Goal: Find specific page/section: Find specific page/section

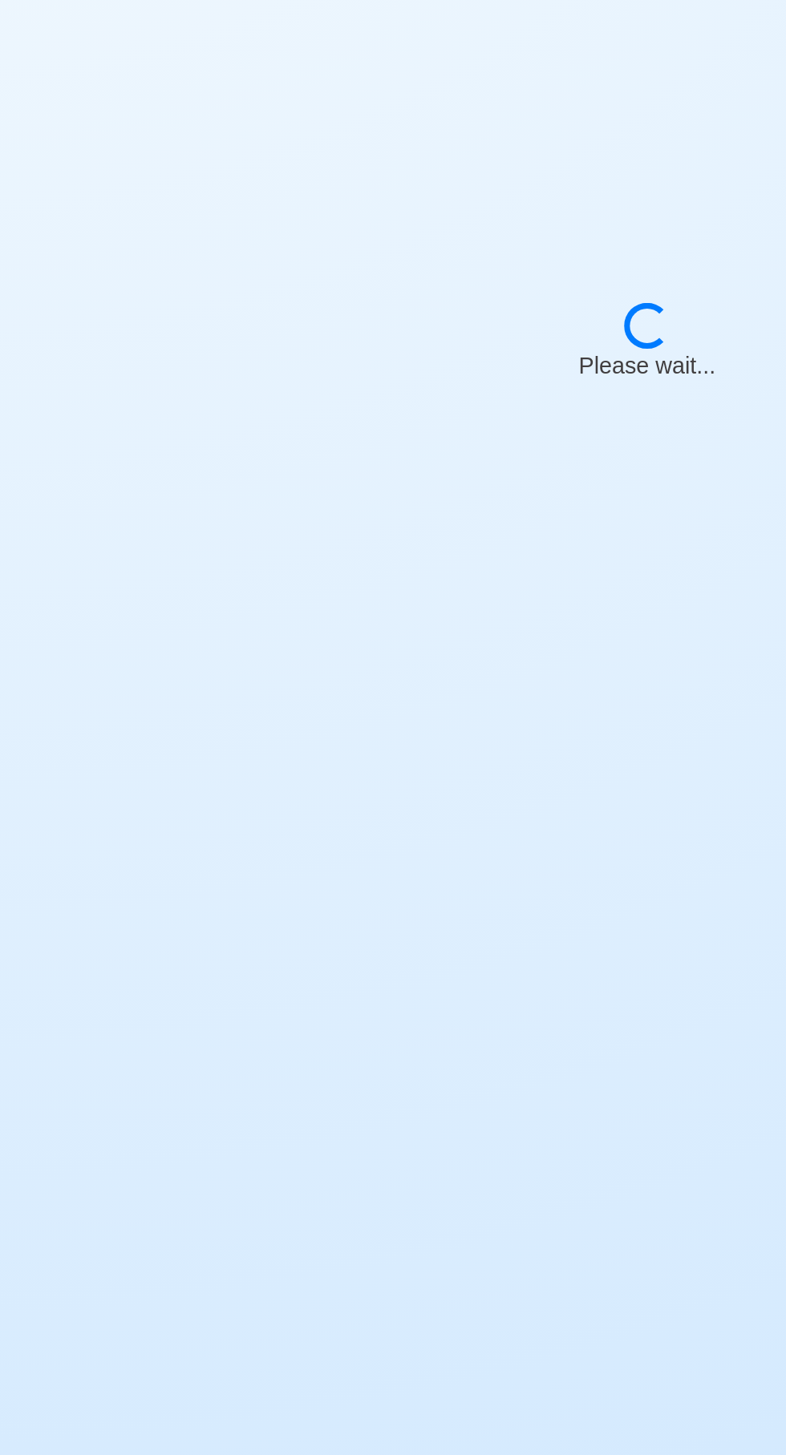
select select "Chief [PERSON_NAME]"
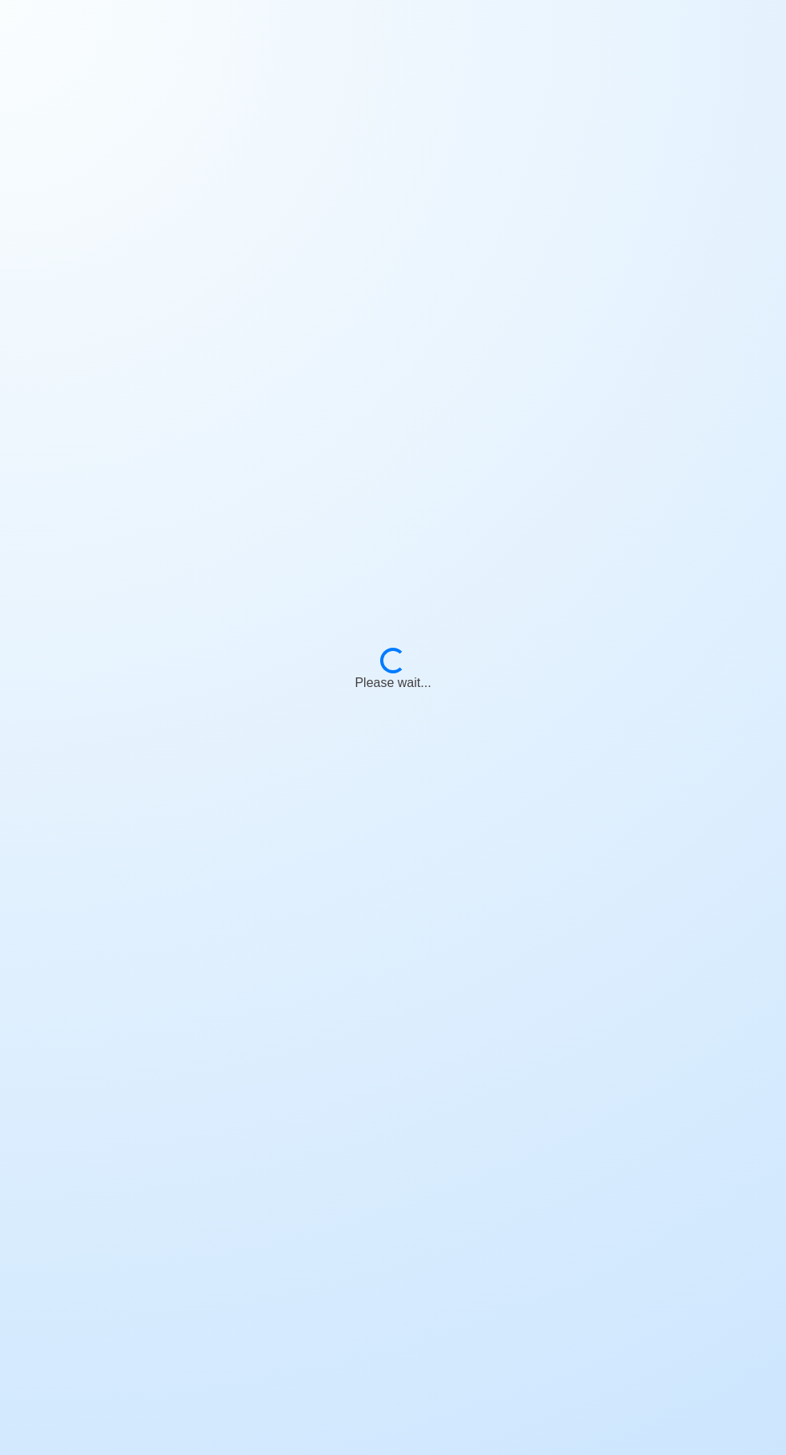
scroll to position [122, 0]
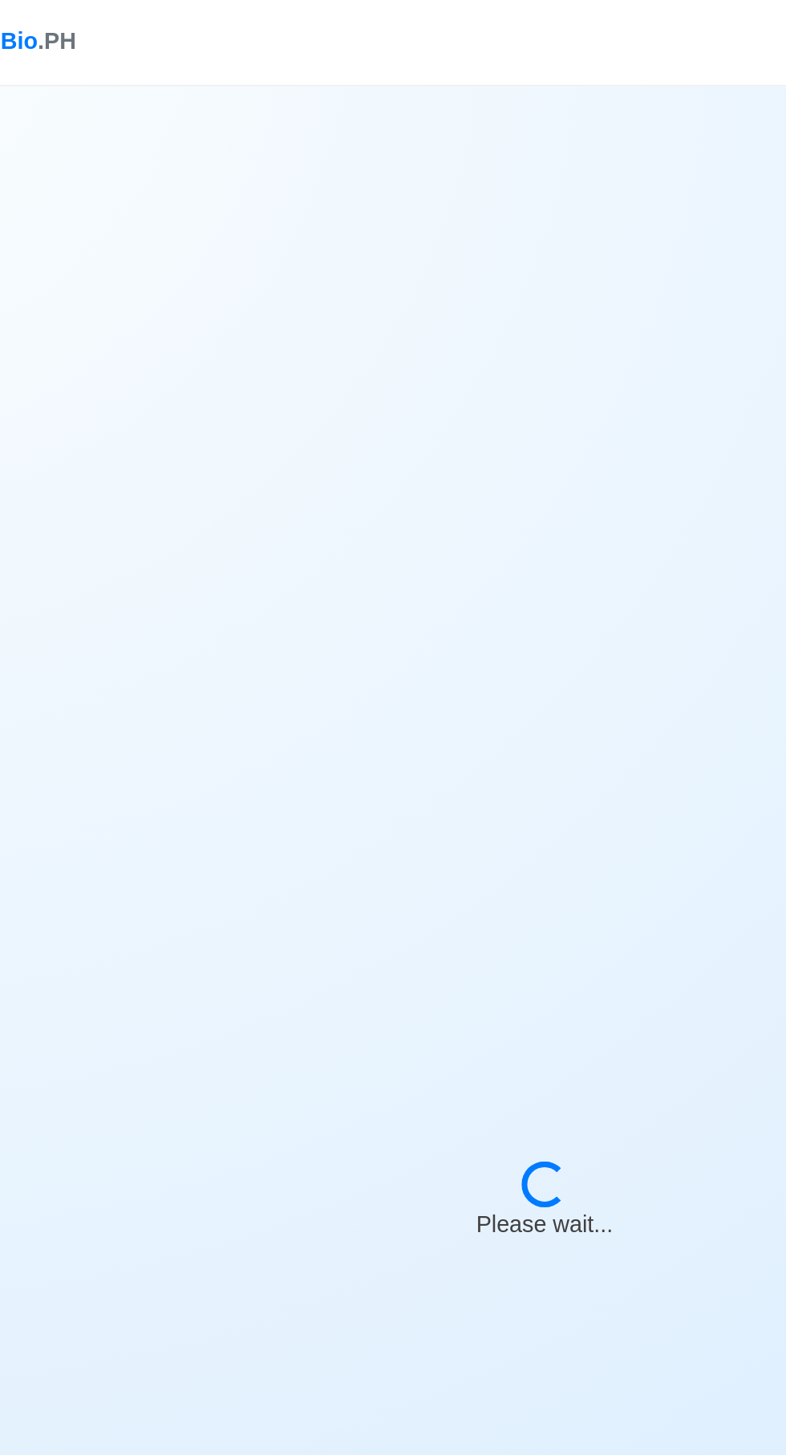
select select "Chief [PERSON_NAME]"
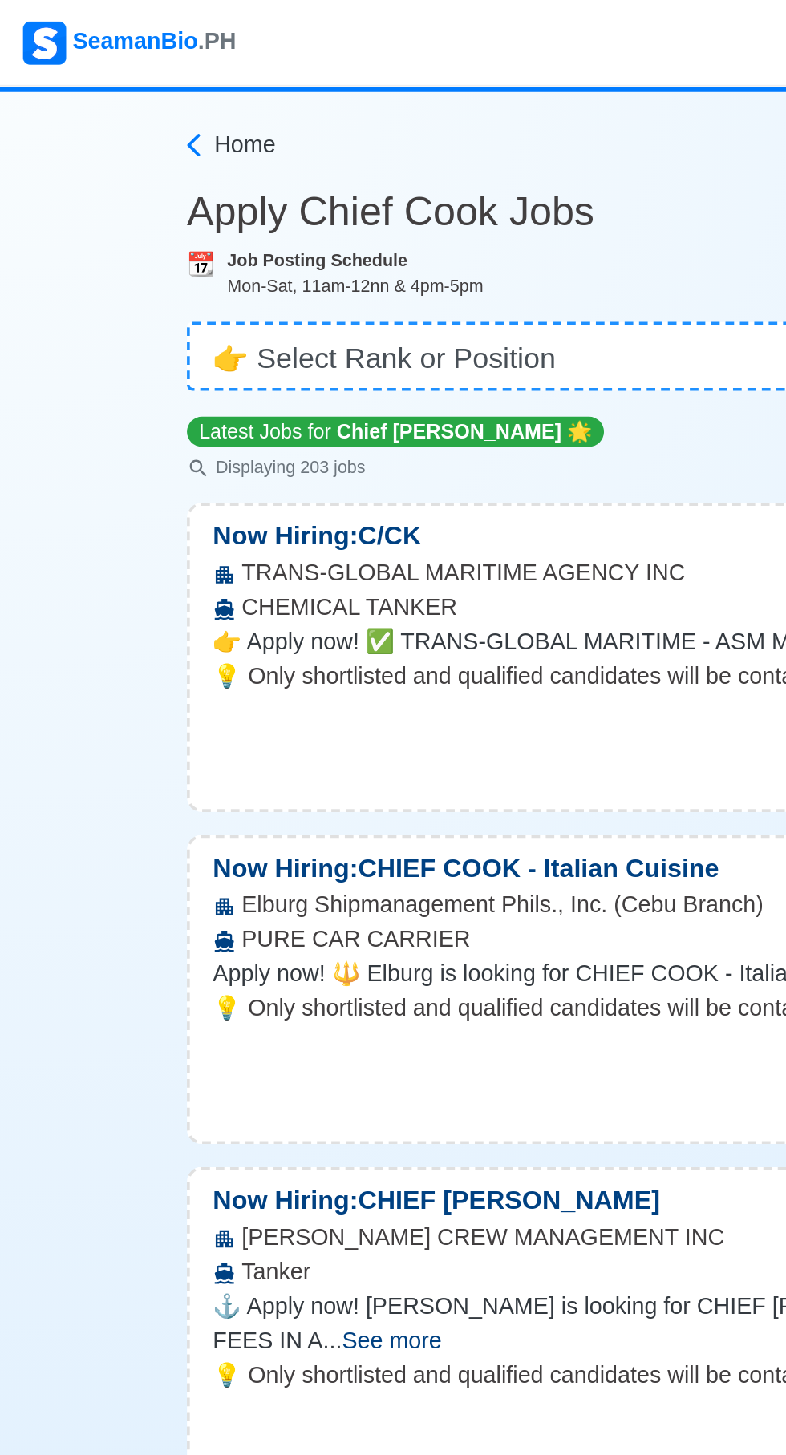
scroll to position [0, 0]
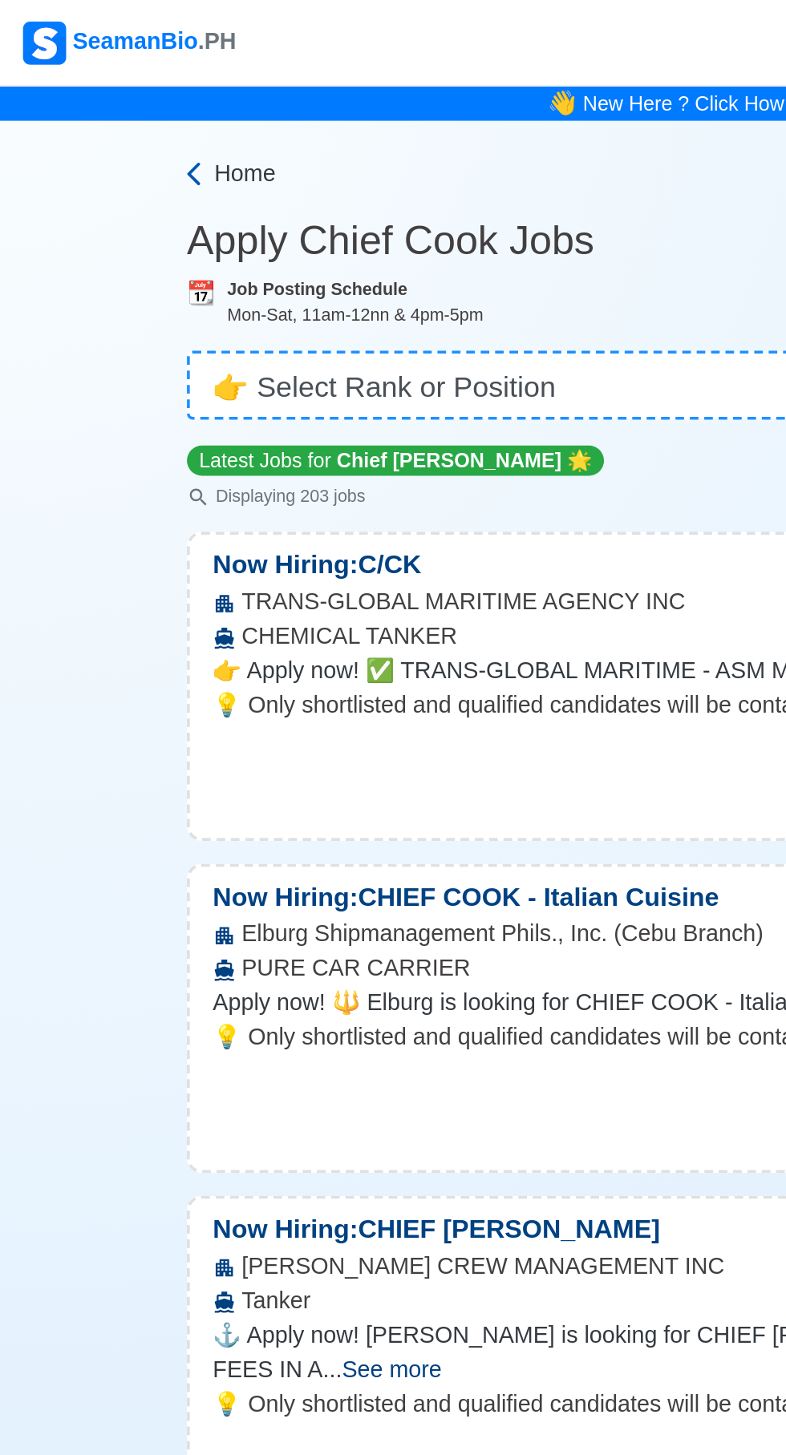
click at [134, 93] on span "Home" at bounding box center [136, 96] width 34 height 19
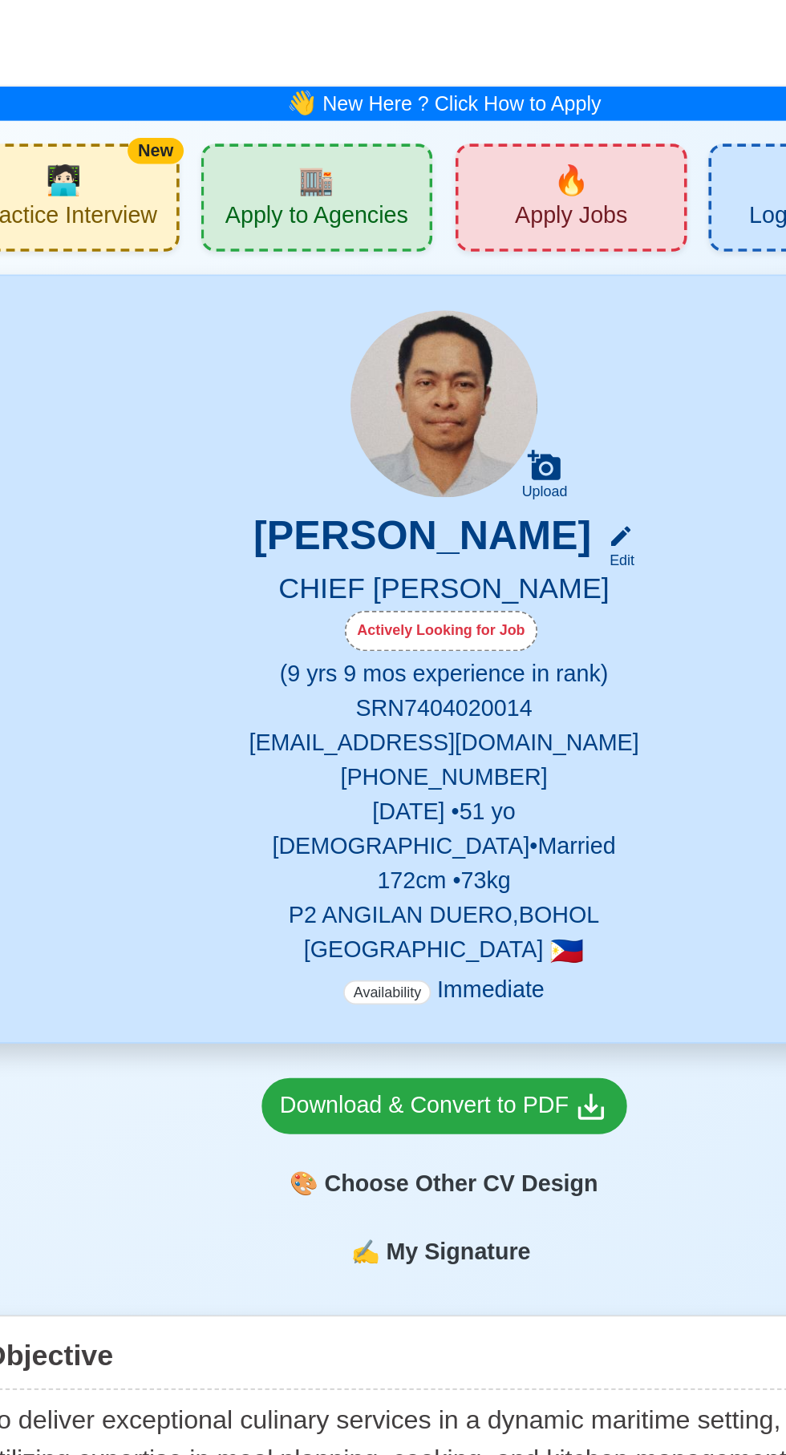
click at [321, 107] on span "🏬" at bounding box center [322, 100] width 20 height 24
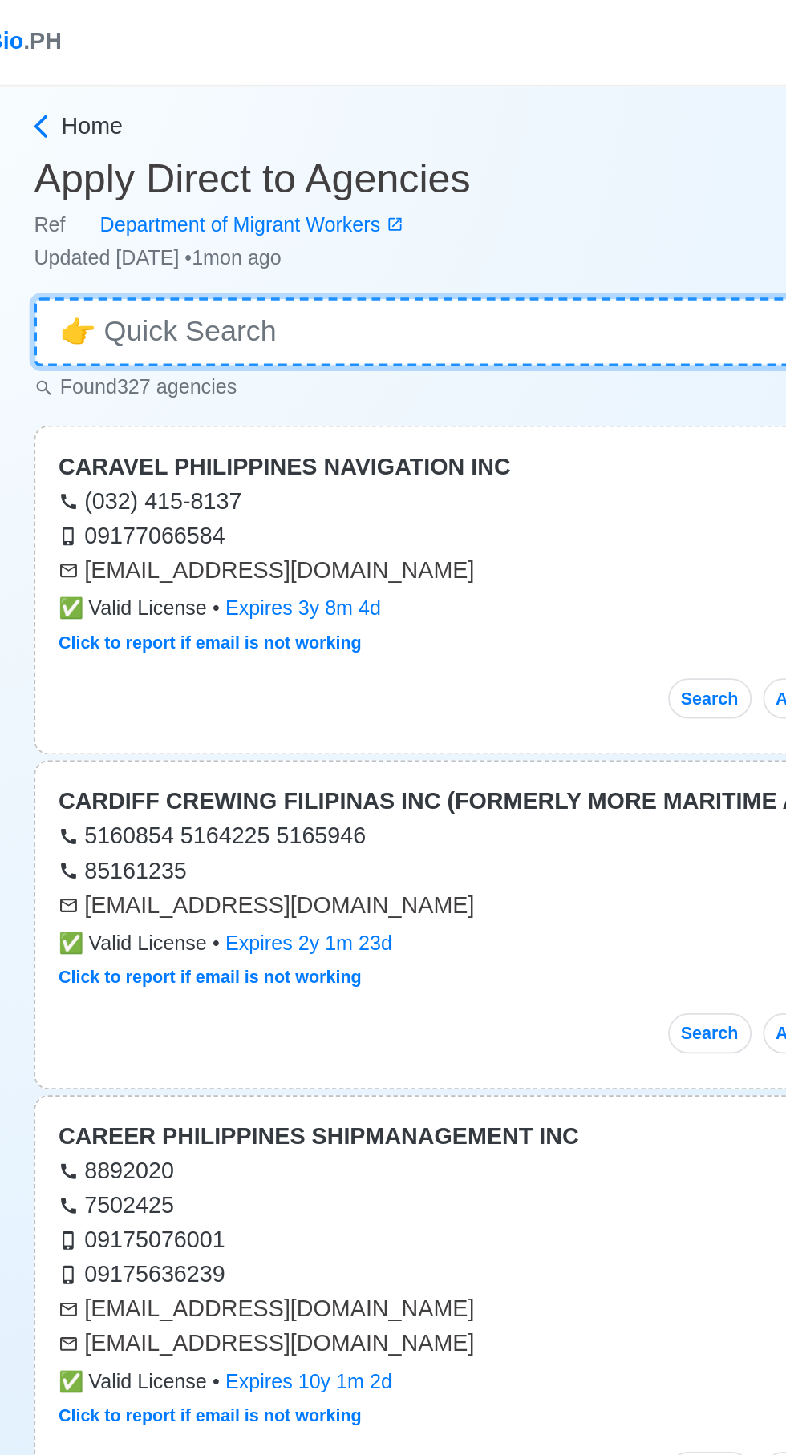
click at [304, 179] on input at bounding box center [392, 185] width 553 height 38
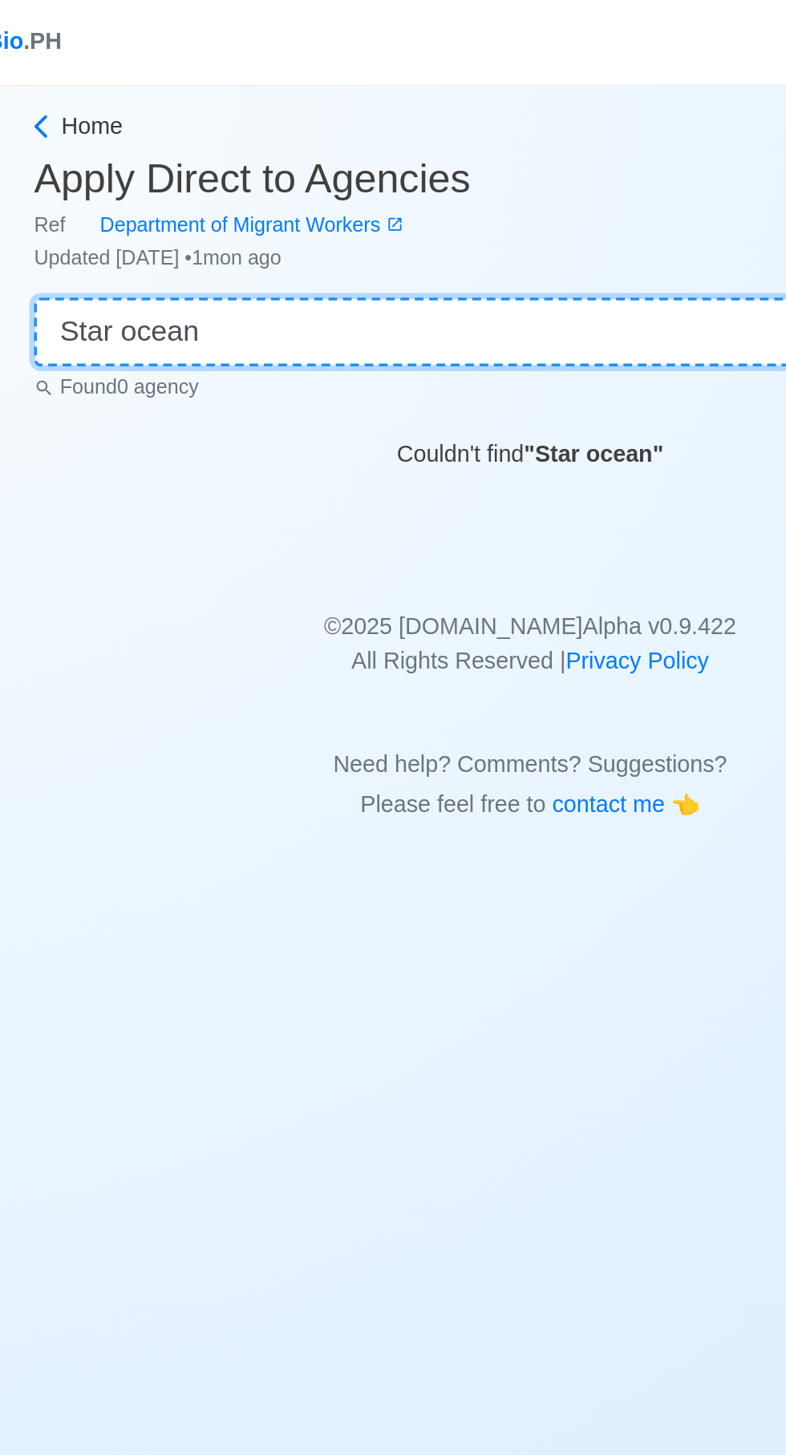
click at [163, 188] on input "Star ocean" at bounding box center [392, 185] width 553 height 38
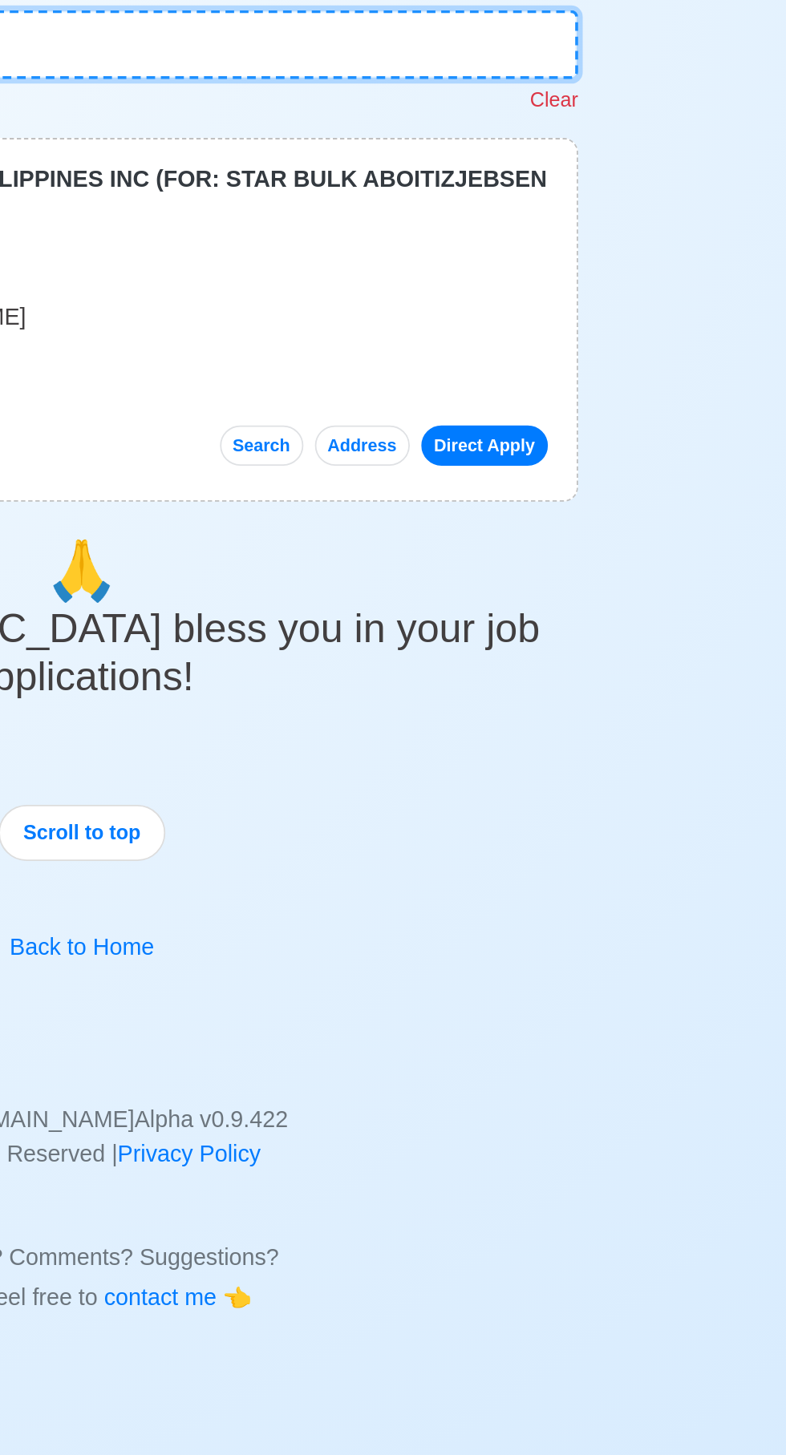
type input "Starocean"
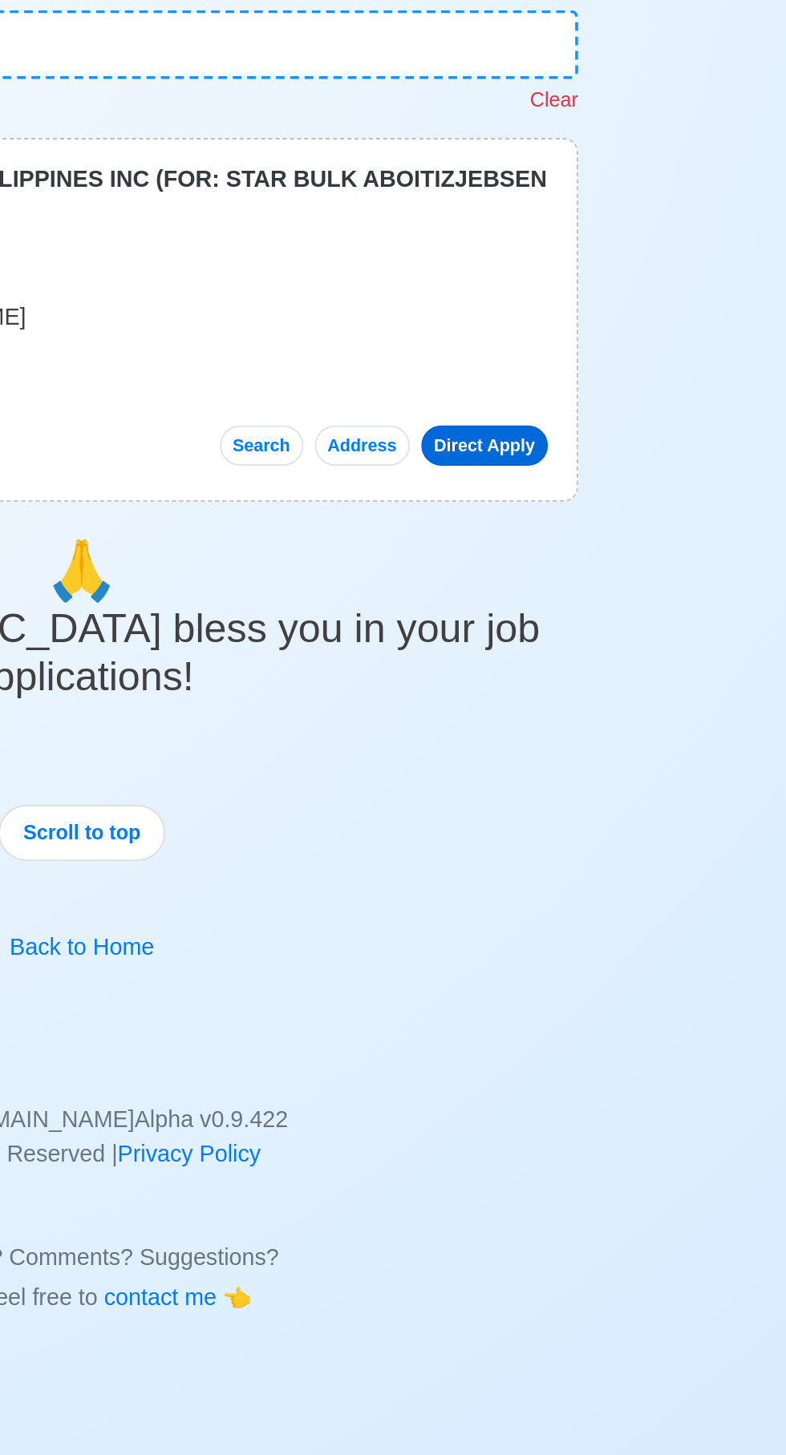
click at [619, 406] on link "Direct Apply" at bounding box center [617, 409] width 71 height 22
